Goal: Task Accomplishment & Management: Use online tool/utility

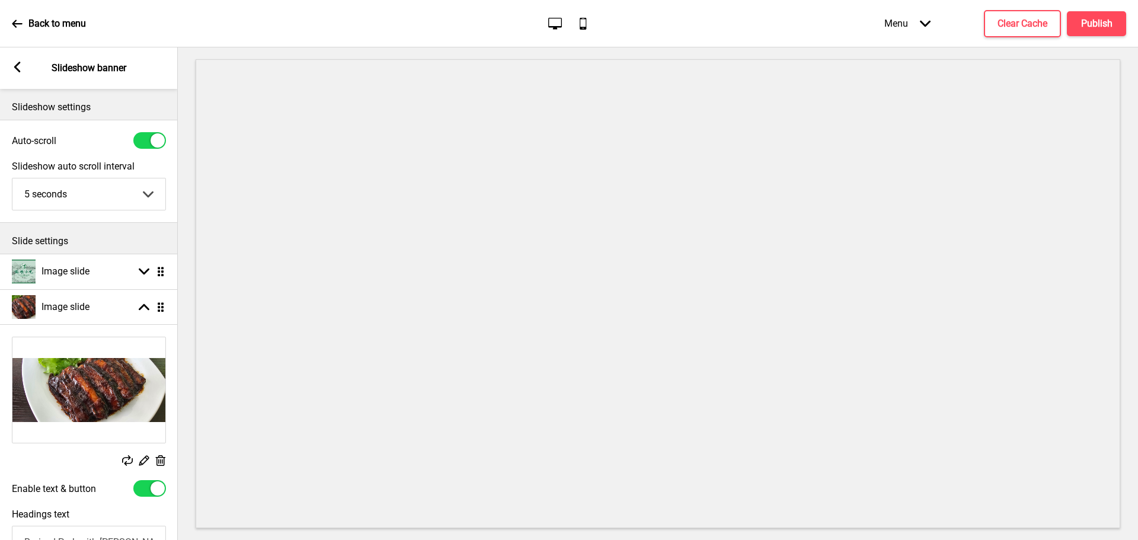
select select "right"
click at [93, 387] on img at bounding box center [88, 389] width 153 height 105
click at [144, 462] on g at bounding box center [143, 460] width 12 height 12
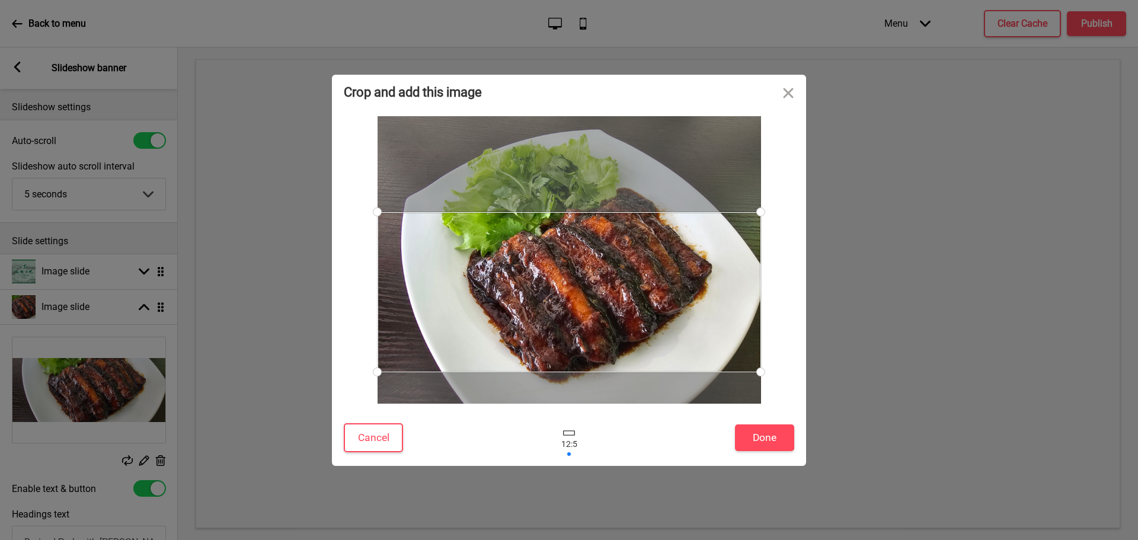
click at [643, 277] on div at bounding box center [568, 292] width 383 height 160
click at [549, 437] on div at bounding box center [569, 437] width 308 height 39
click at [784, 96] on button "Close" at bounding box center [788, 93] width 36 height 36
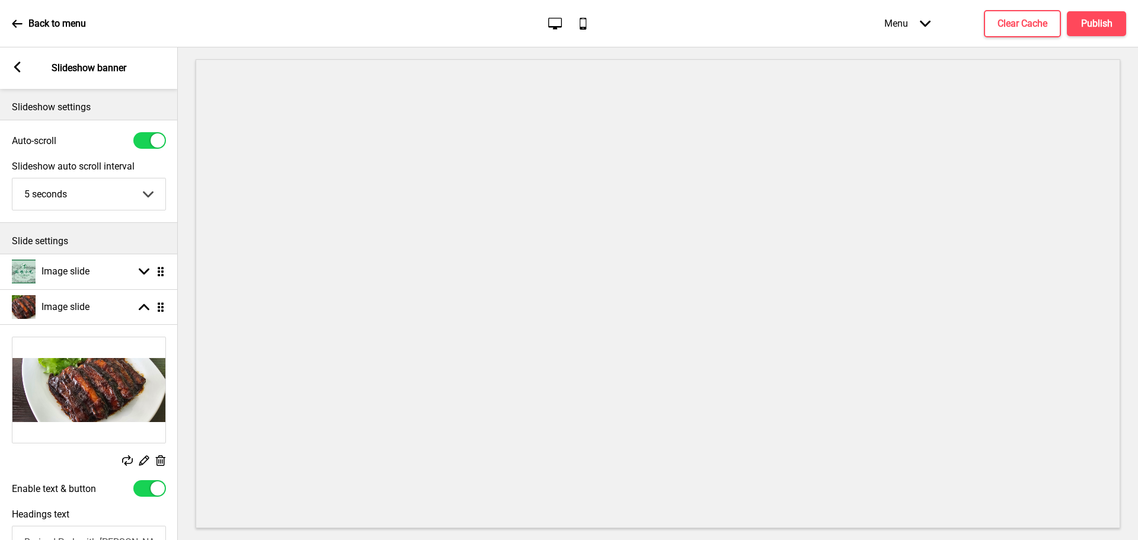
click at [159, 460] on rect at bounding box center [160, 460] width 12 height 12
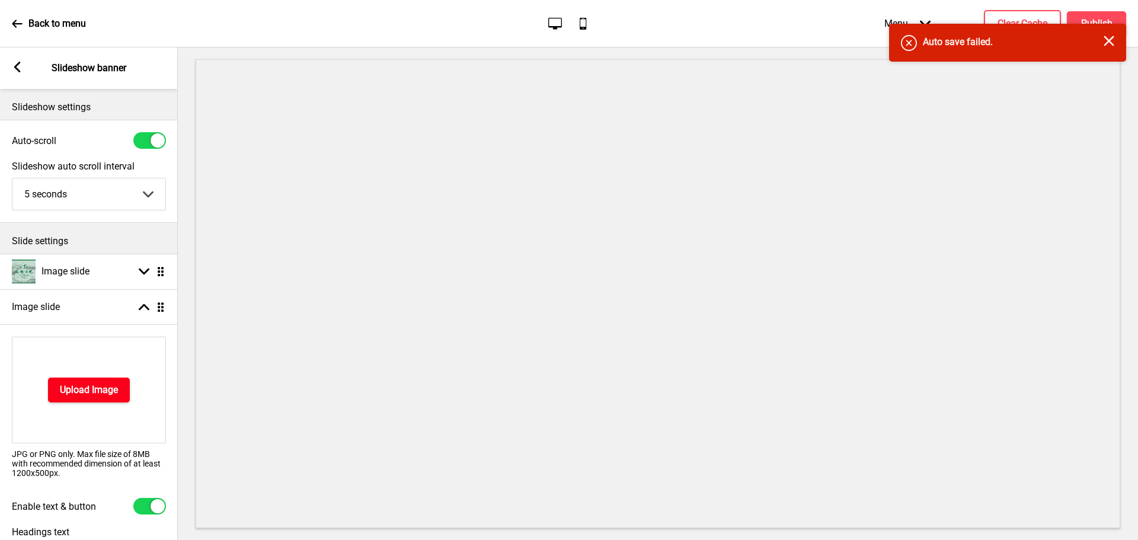
click at [109, 379] on button "Upload Image" at bounding box center [89, 389] width 82 height 25
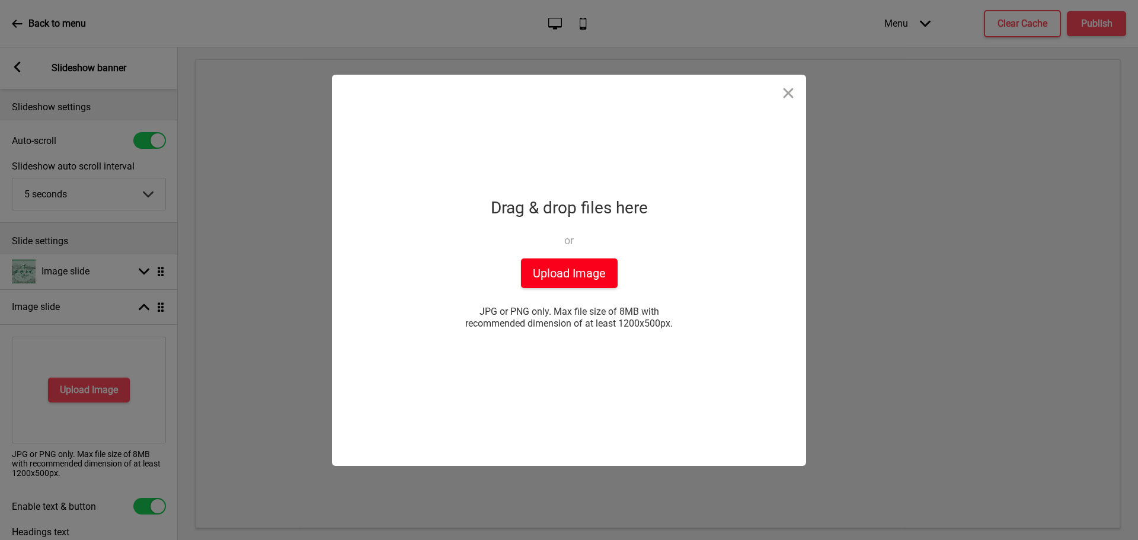
click at [543, 277] on button "Upload Image" at bounding box center [569, 273] width 97 height 30
click at [792, 91] on button "Close" at bounding box center [788, 93] width 36 height 36
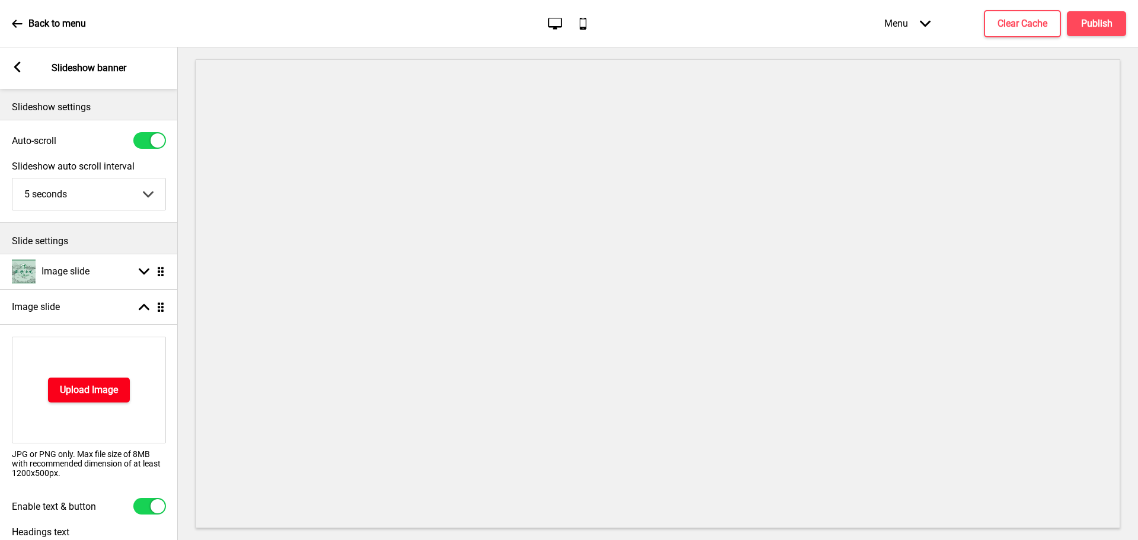
click at [114, 388] on h4 "Upload Image" at bounding box center [89, 389] width 58 height 13
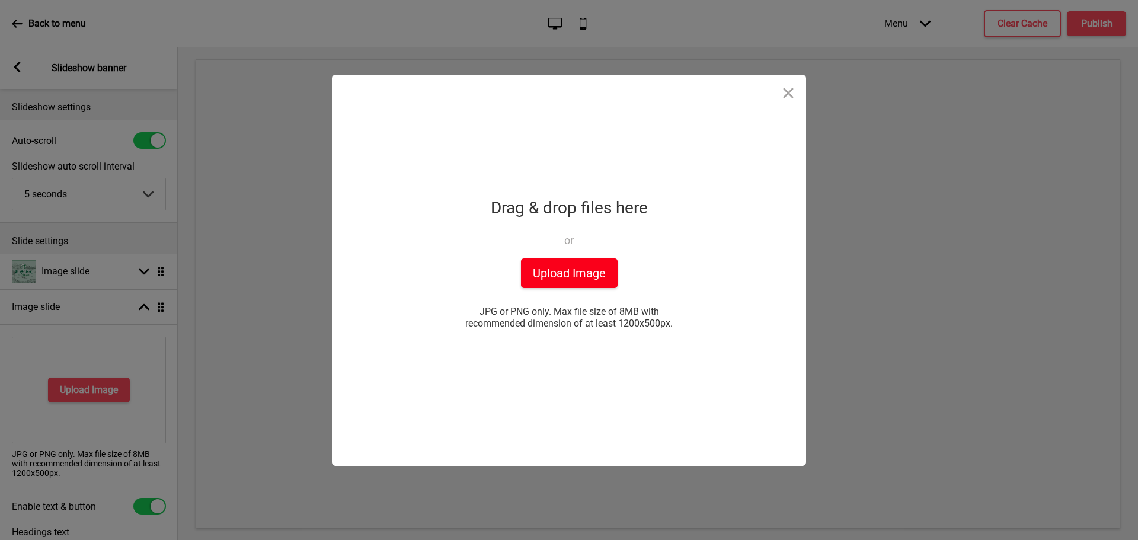
click at [533, 276] on button "Upload Image" at bounding box center [569, 273] width 97 height 30
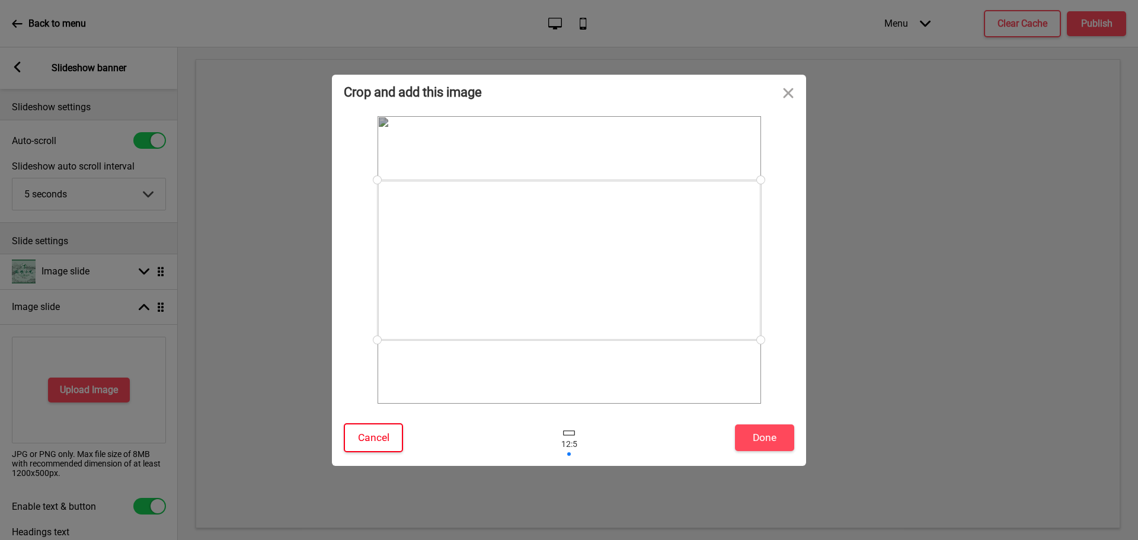
click at [391, 427] on button "Cancel" at bounding box center [373, 437] width 59 height 29
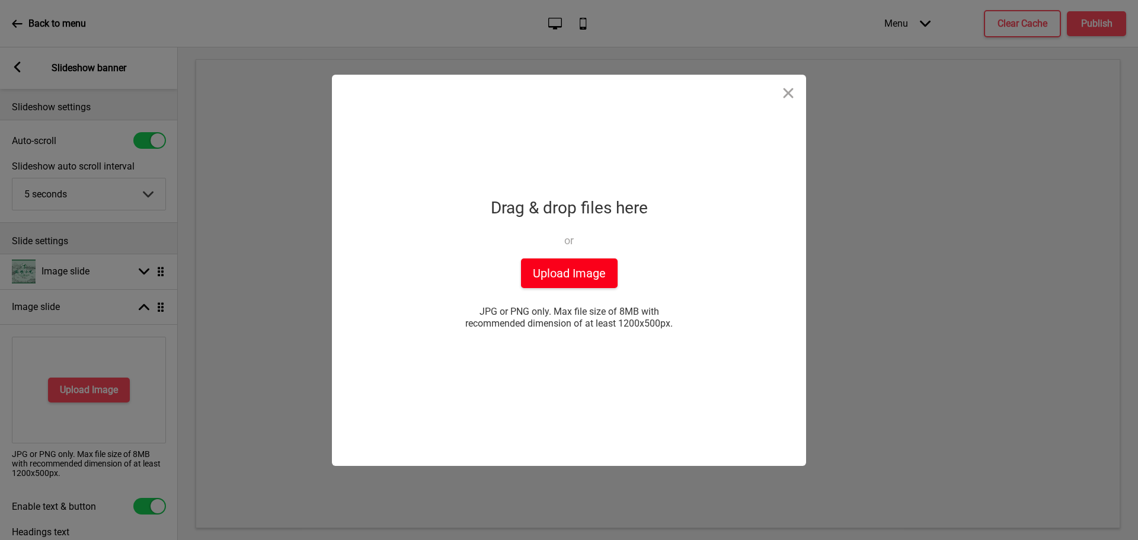
click at [604, 262] on button "Upload Image" at bounding box center [569, 273] width 97 height 30
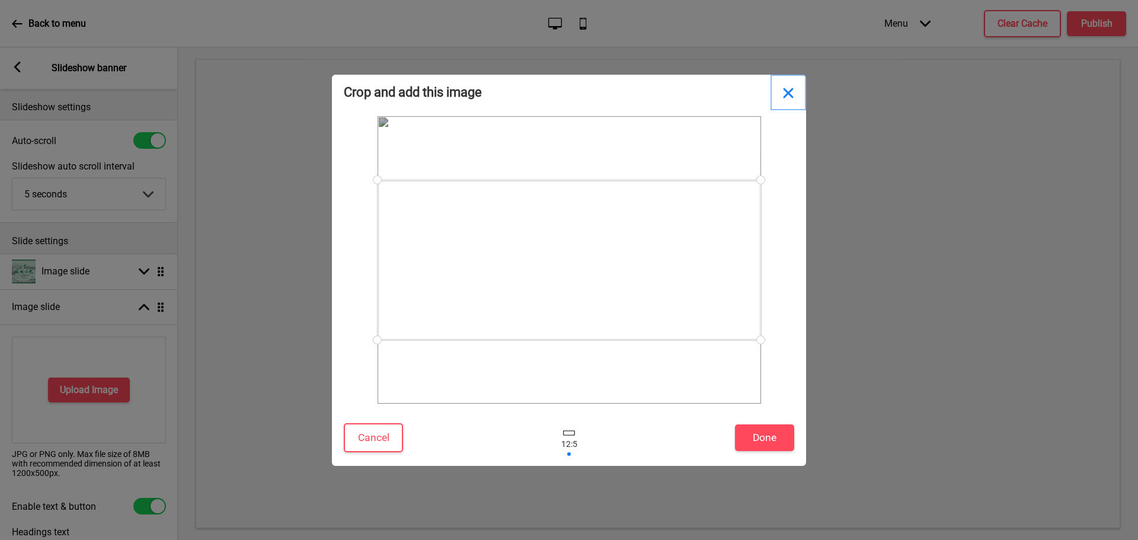
click at [790, 93] on button "Close" at bounding box center [788, 93] width 36 height 36
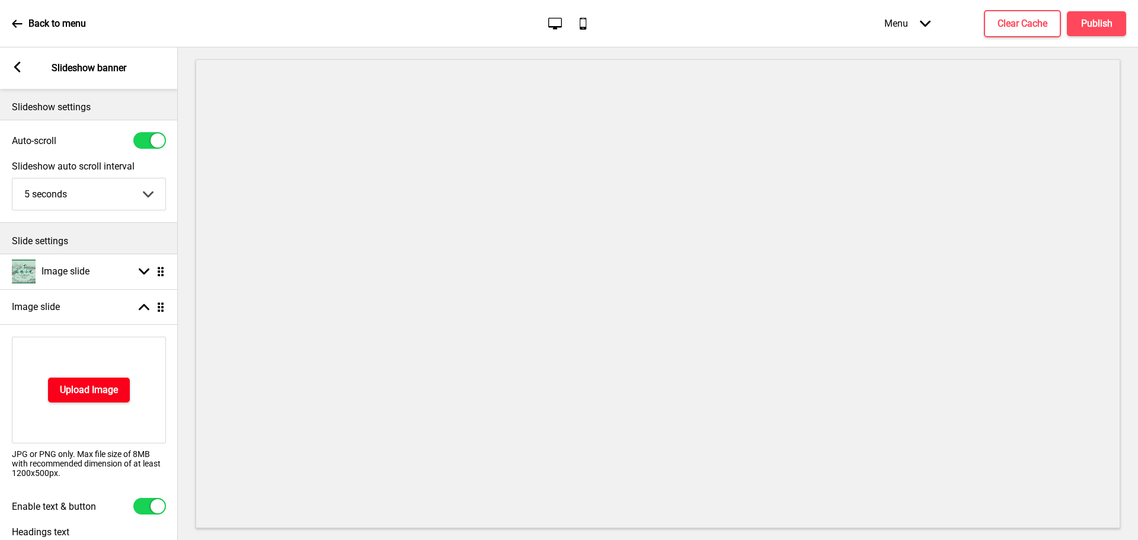
click at [112, 386] on h4 "Upload Image" at bounding box center [89, 389] width 58 height 13
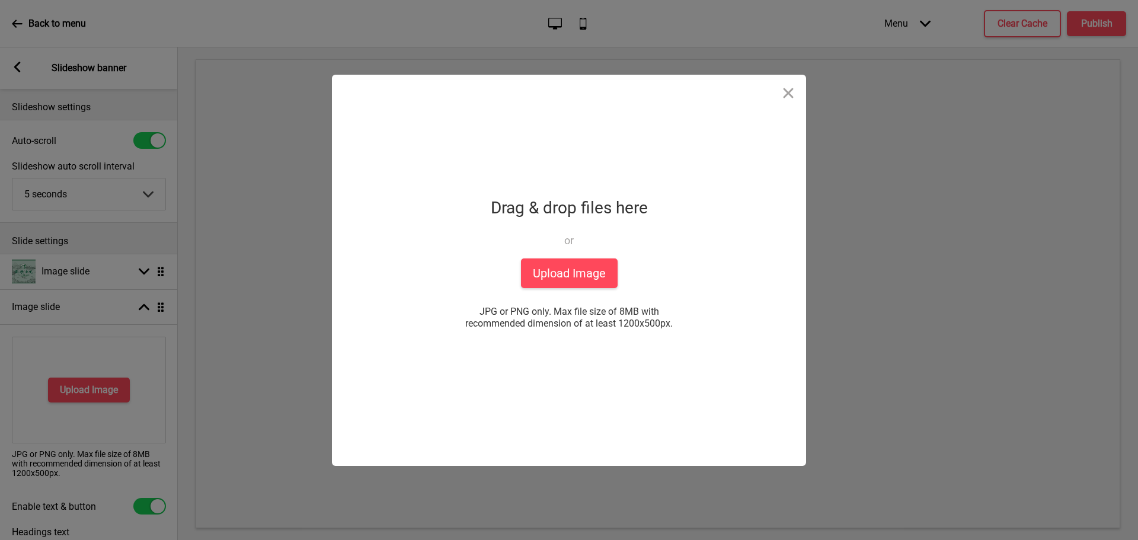
click at [537, 289] on div "Drop a file here Drag & drop files here or Upload files from your computer Uplo…" at bounding box center [569, 270] width 296 height 391
click at [546, 280] on button "Upload Image" at bounding box center [569, 273] width 97 height 30
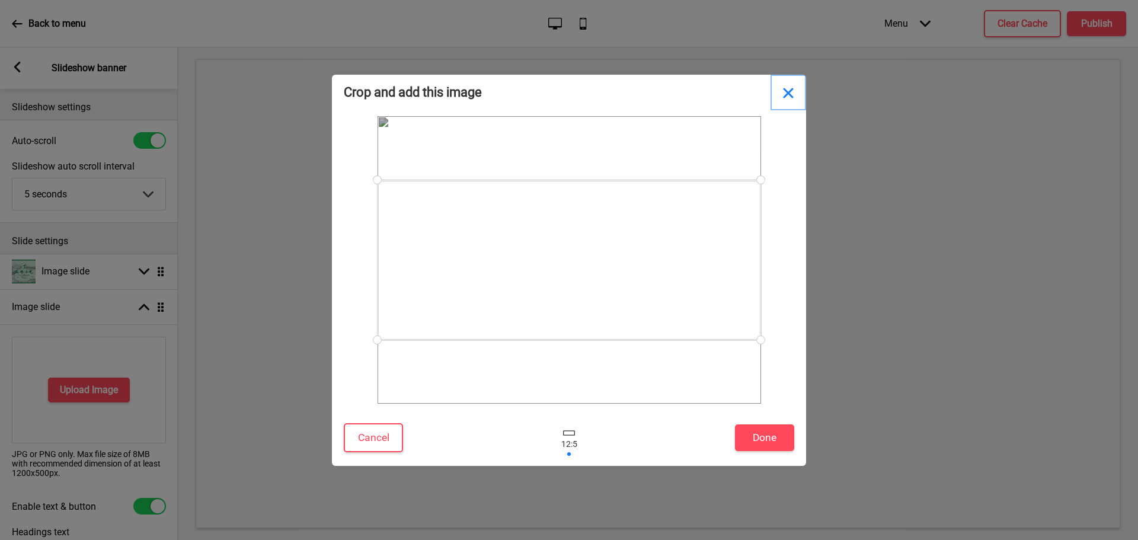
click at [788, 94] on button "Close" at bounding box center [788, 93] width 36 height 36
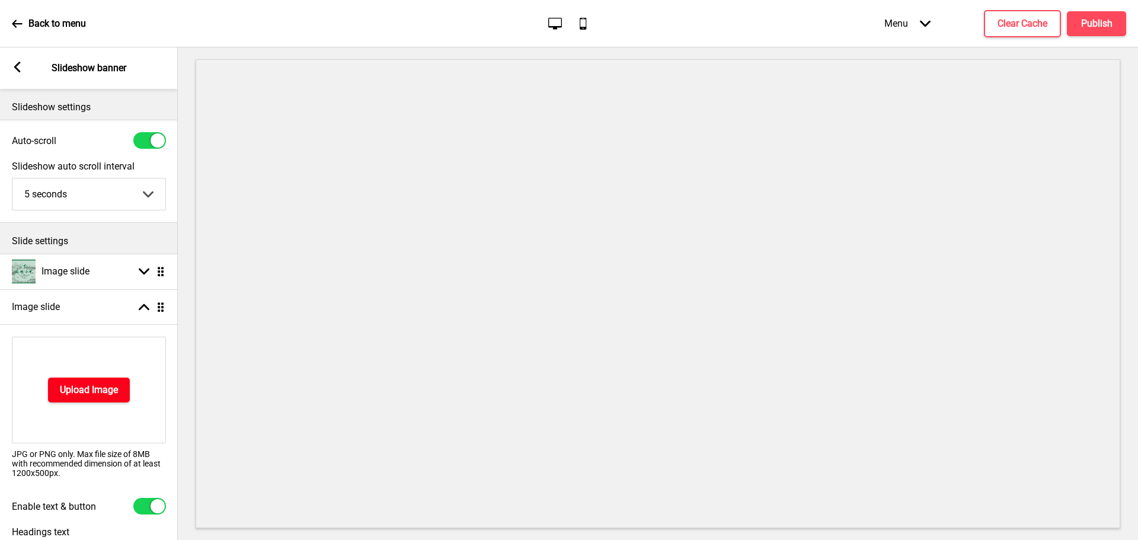
click at [96, 395] on h4 "Upload Image" at bounding box center [89, 389] width 58 height 13
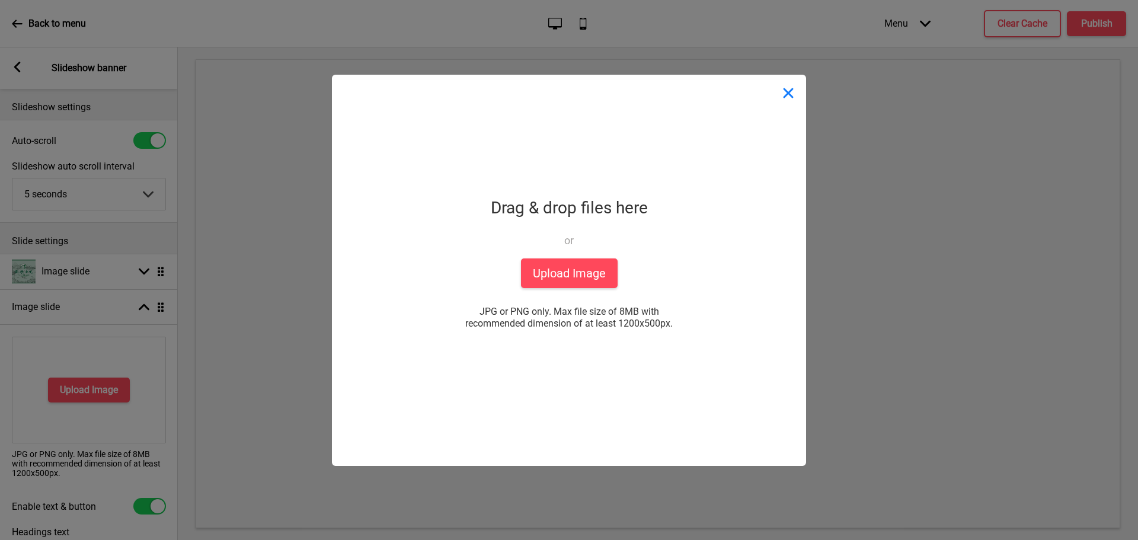
click at [792, 104] on button "Close" at bounding box center [788, 93] width 36 height 36
